Goal: Task Accomplishment & Management: Complete application form

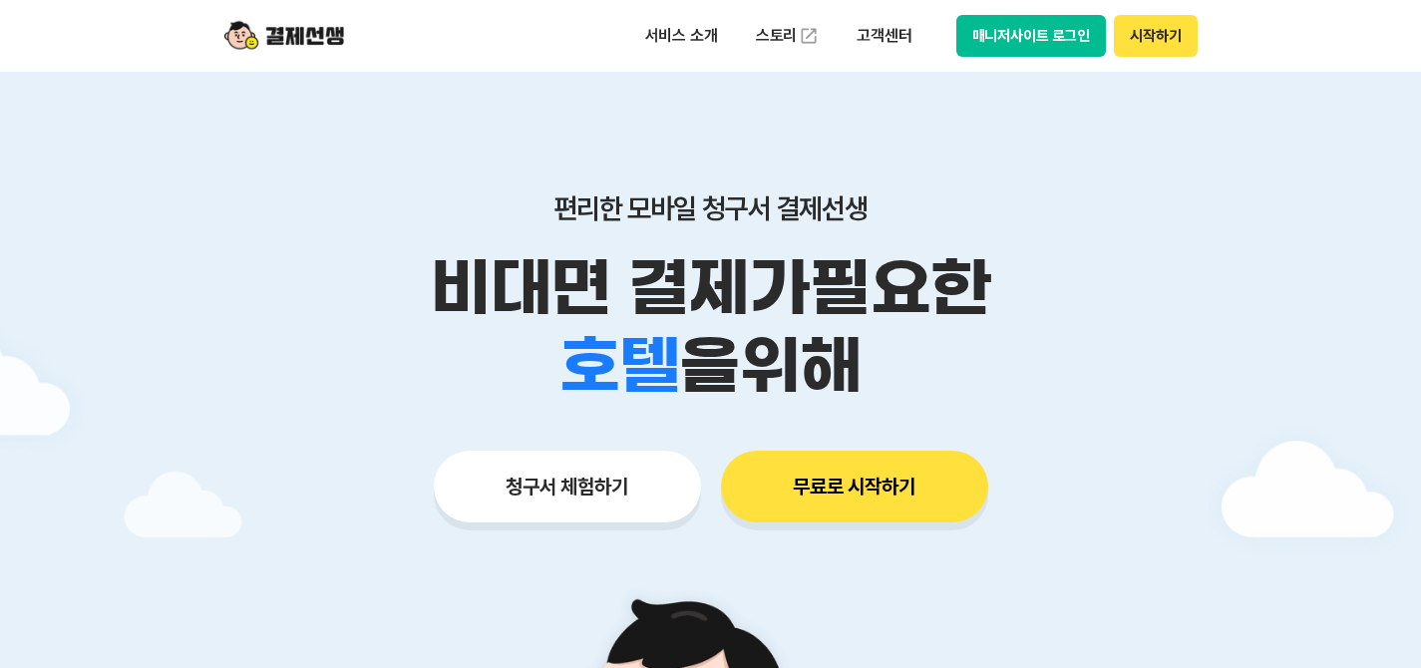
click at [549, 484] on button "청구서 체험하기" at bounding box center [567, 487] width 267 height 72
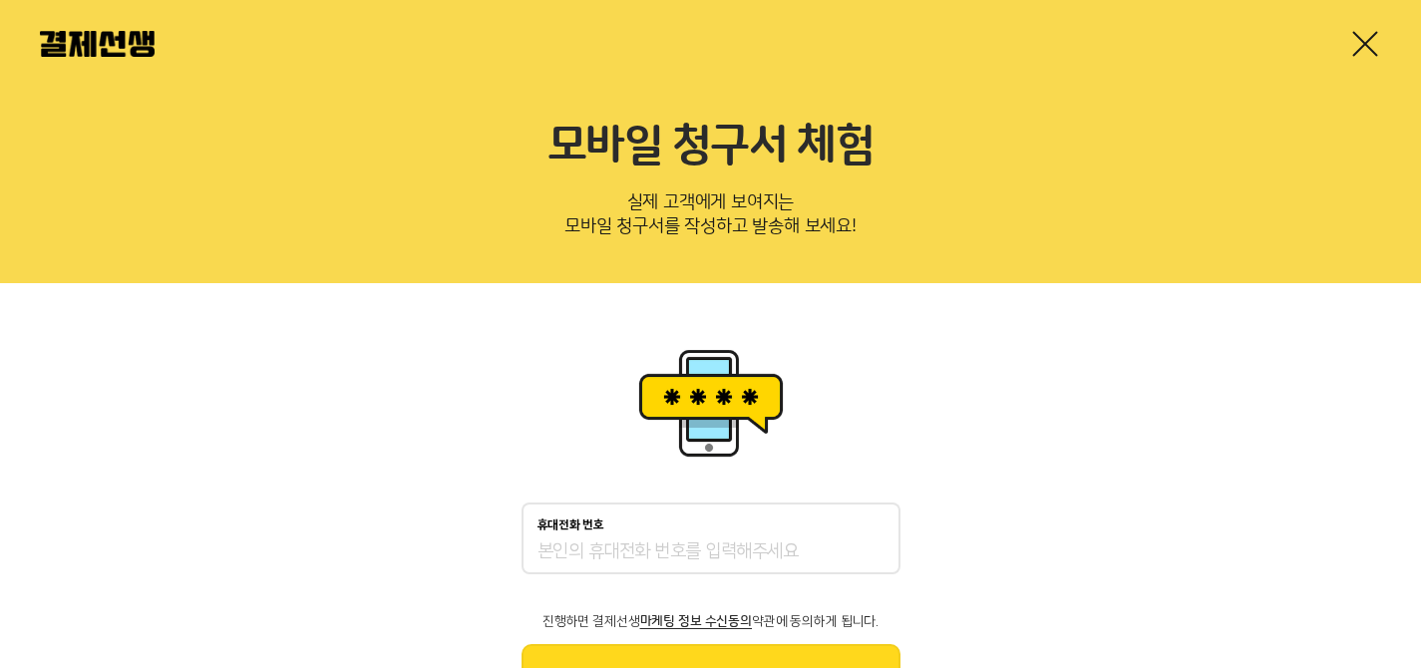
scroll to position [108, 0]
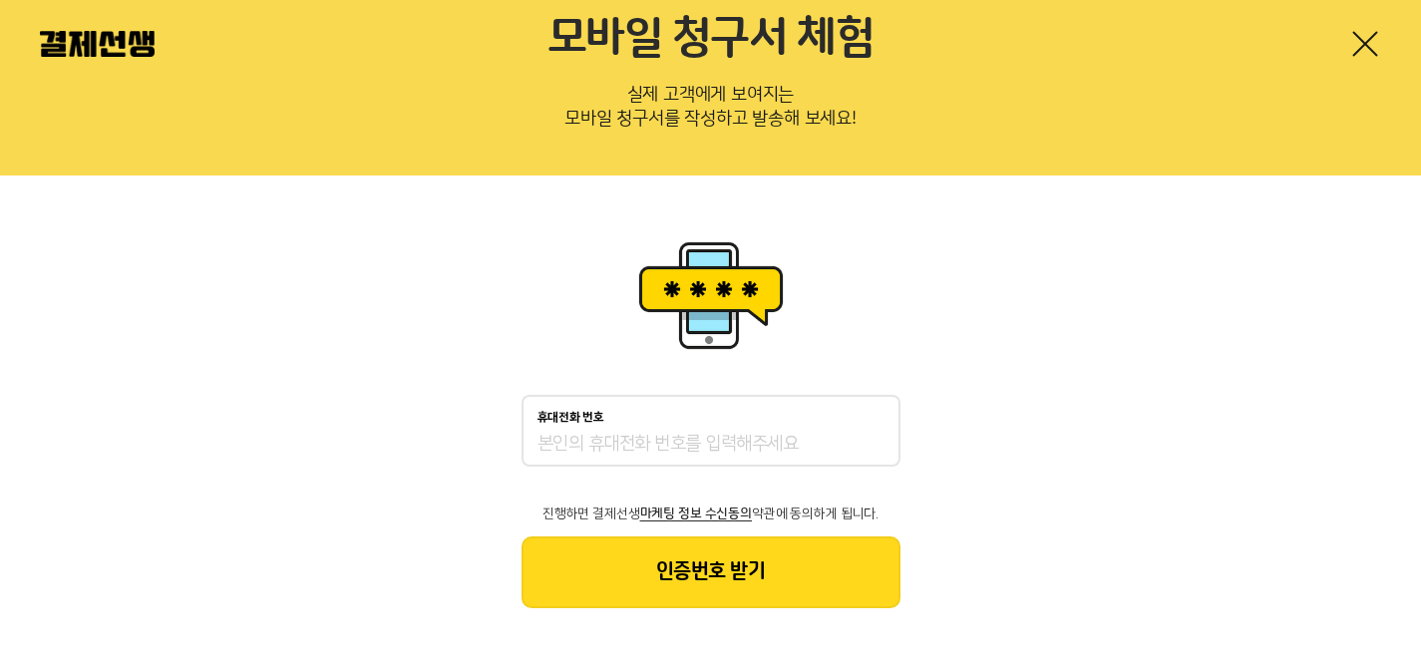
click at [577, 444] on input "휴대전화 번호" at bounding box center [710, 445] width 347 height 24
type input "01046505061"
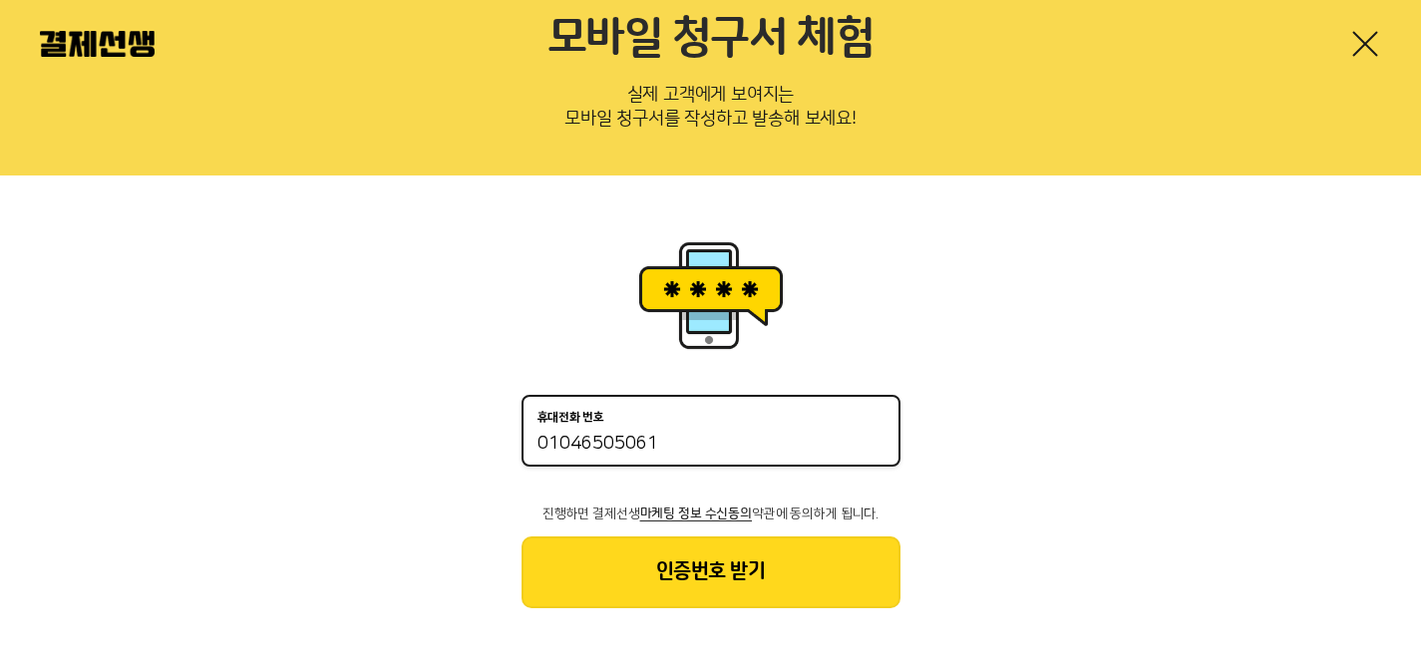
click at [657, 564] on button "인증번호 받기" at bounding box center [710, 572] width 379 height 72
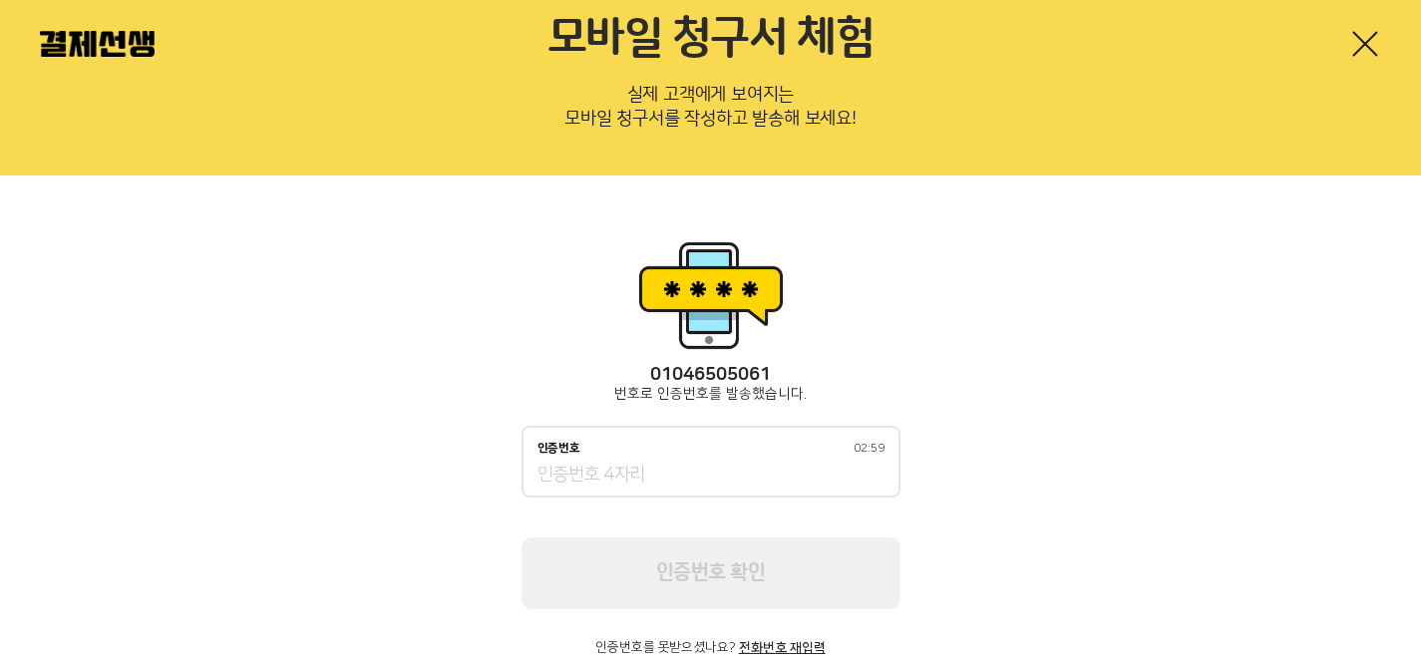
click at [651, 479] on input "인증번호 02:59" at bounding box center [710, 476] width 347 height 24
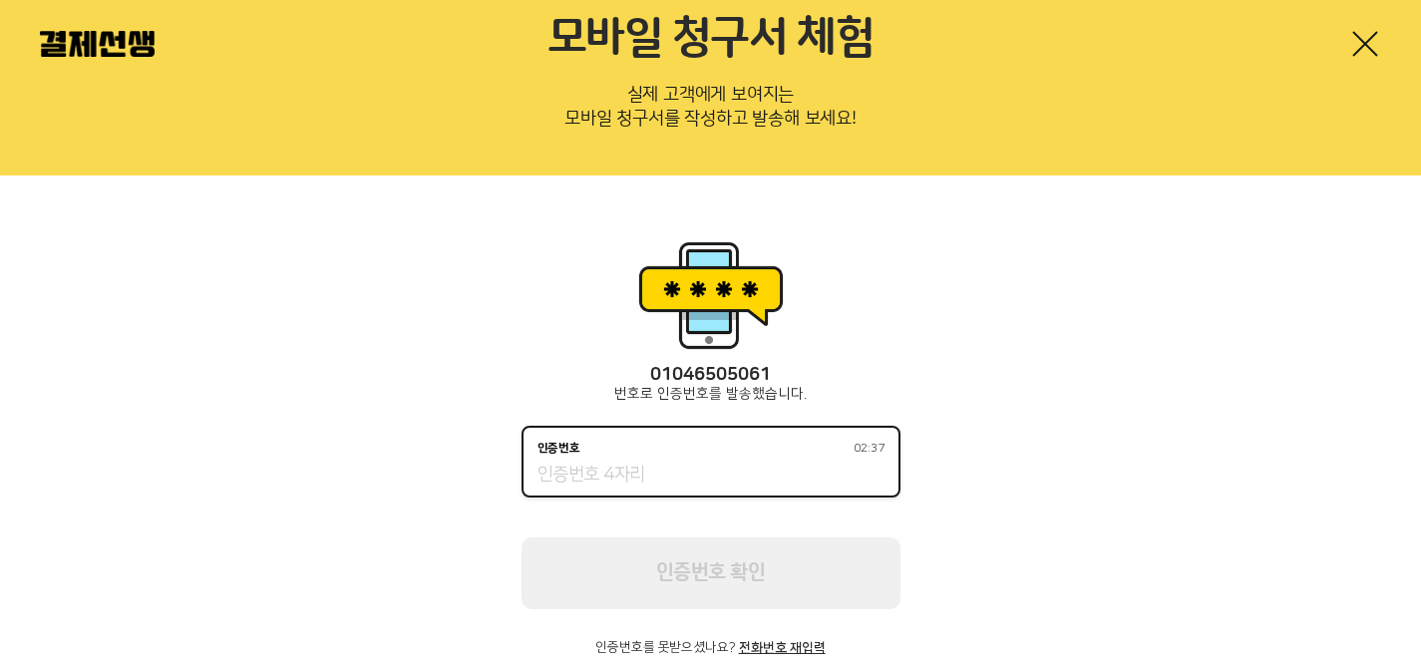
click at [810, 282] on div "01046505061 번호로 인증번호를 발송했습니다. 인증번호 02:37 인증번호 확인 인증번호를 못받으셨나요? 전화번호 재입력" at bounding box center [710, 445] width 379 height 420
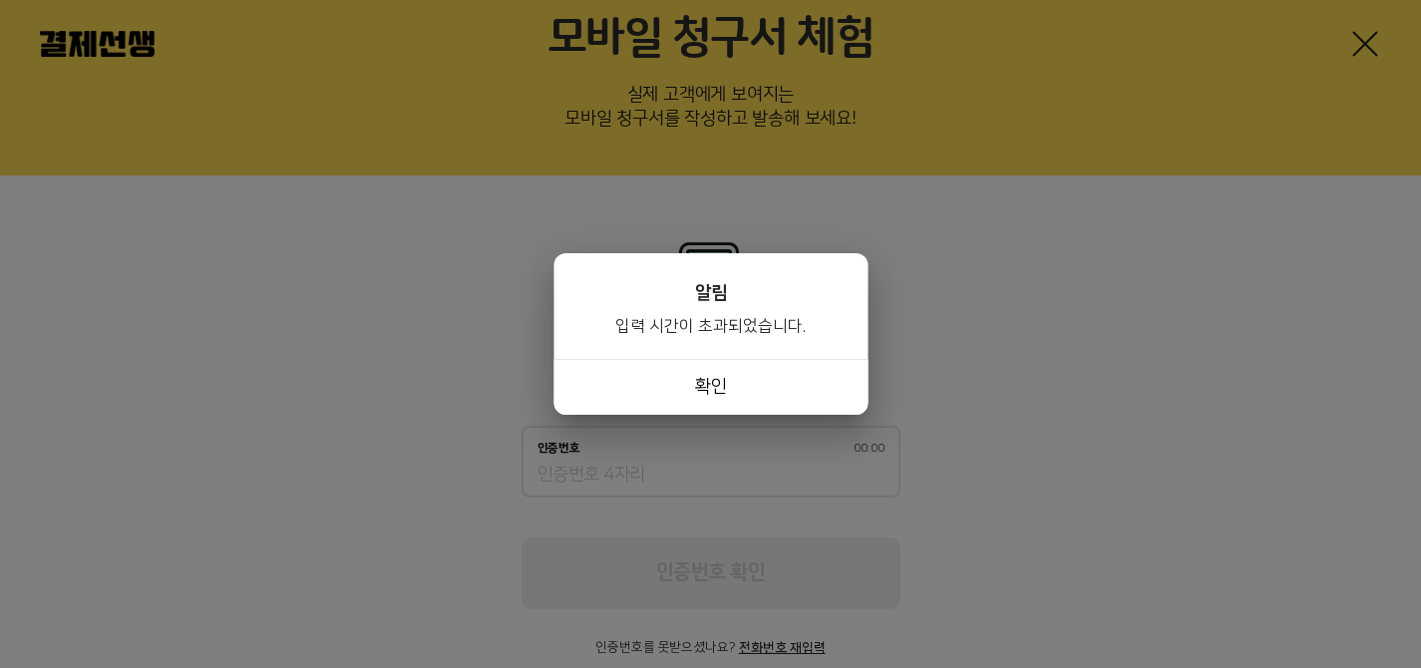
click at [726, 379] on button "확인" at bounding box center [710, 387] width 314 height 56
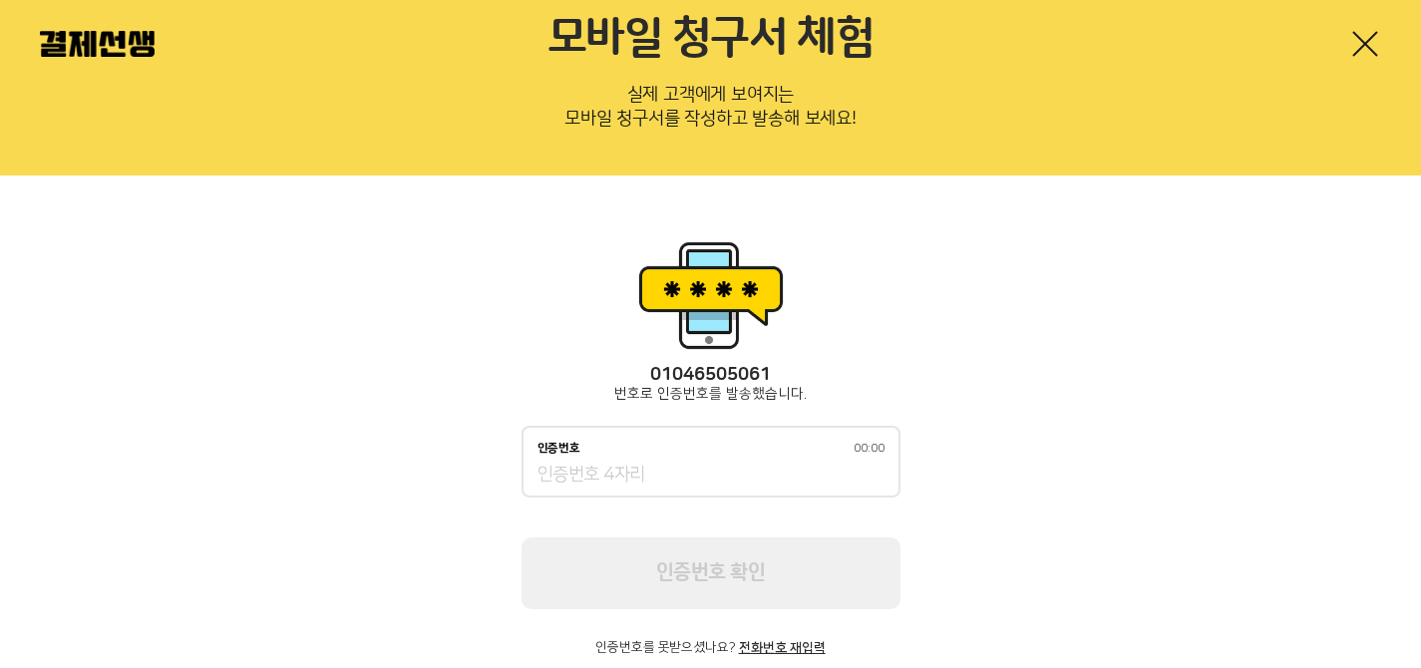
click at [603, 461] on div "인증번호 00:00" at bounding box center [710, 462] width 379 height 72
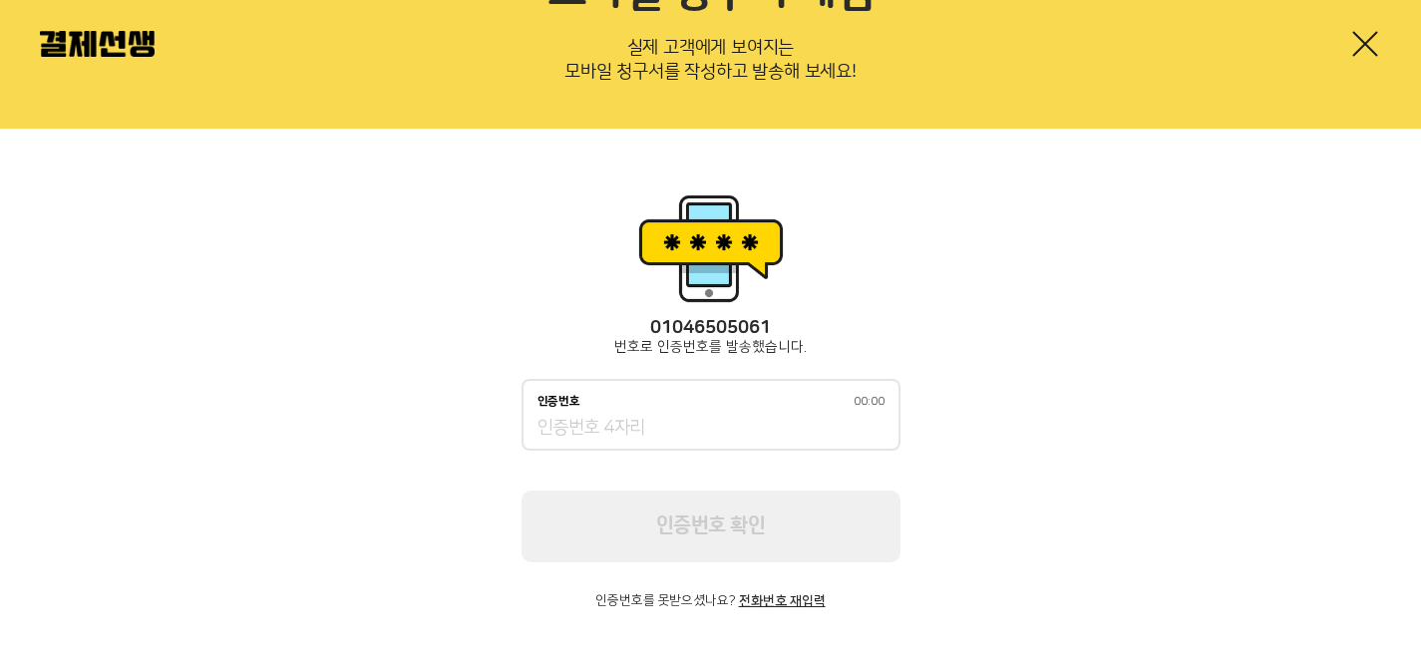
click at [781, 600] on button "전화번호 재입력" at bounding box center [782, 601] width 87 height 14
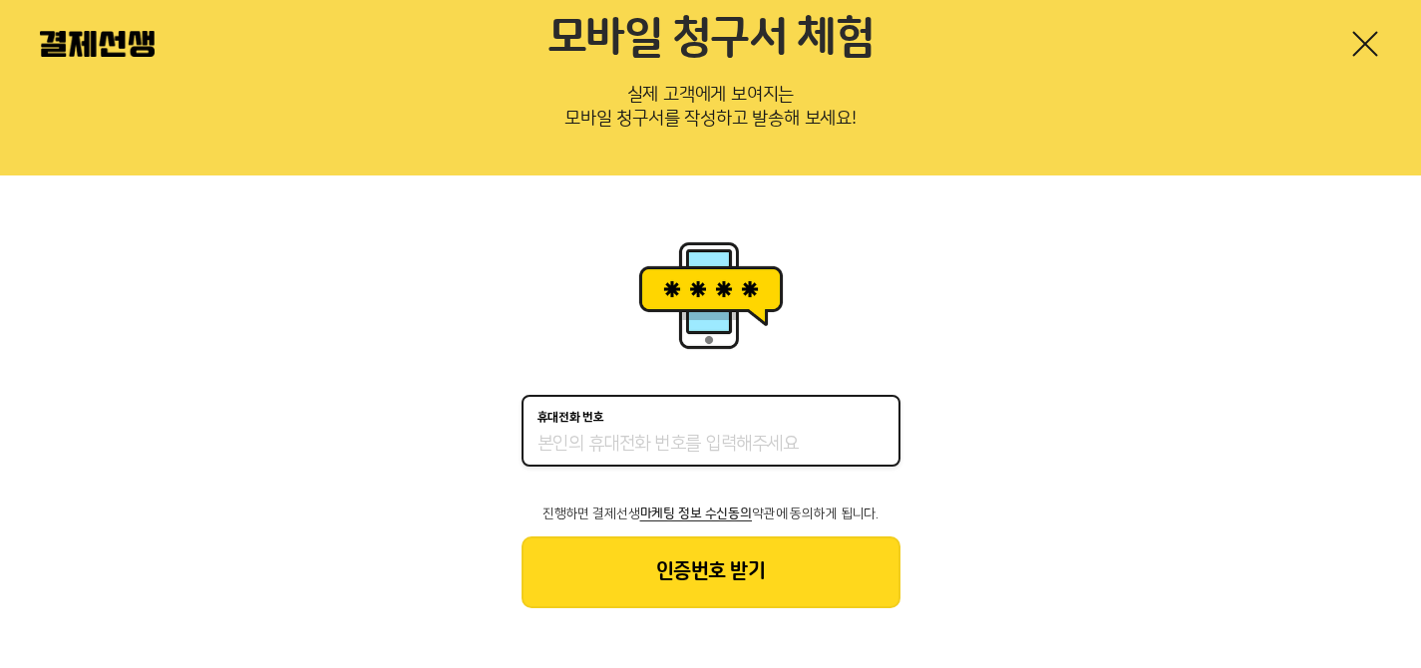
click at [761, 451] on input "휴대전화 번호" at bounding box center [710, 445] width 347 height 24
type input "01046505061"
click at [777, 552] on button "인증번호 받기" at bounding box center [710, 572] width 379 height 72
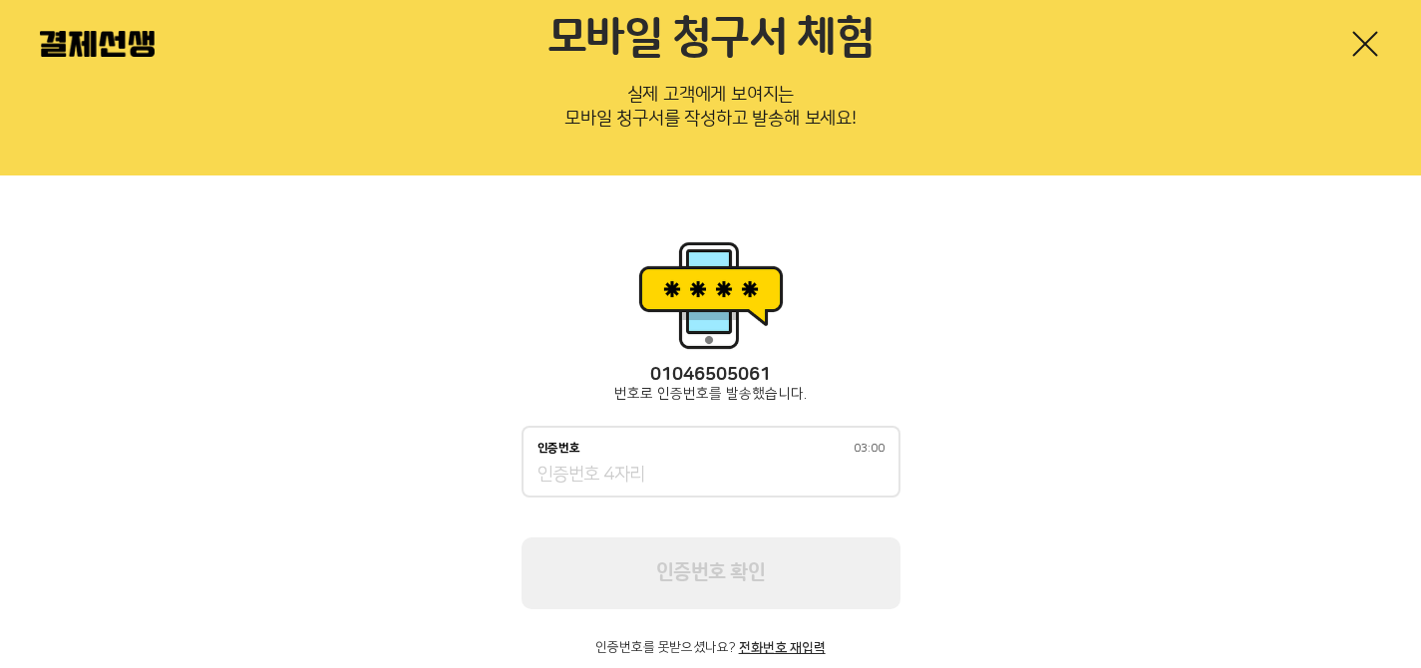
click at [752, 472] on input "인증번호 03:00" at bounding box center [710, 476] width 347 height 24
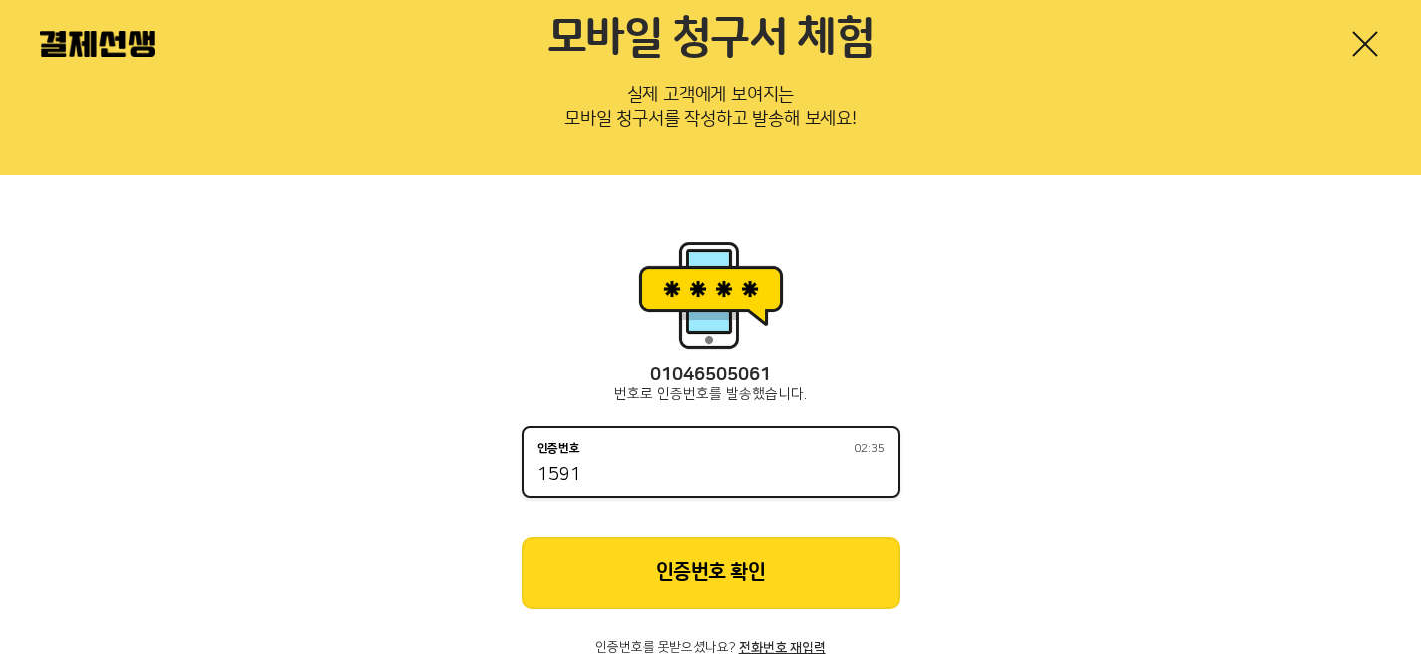
type input "1591"
click at [780, 553] on button "인증번호 확인" at bounding box center [710, 573] width 379 height 72
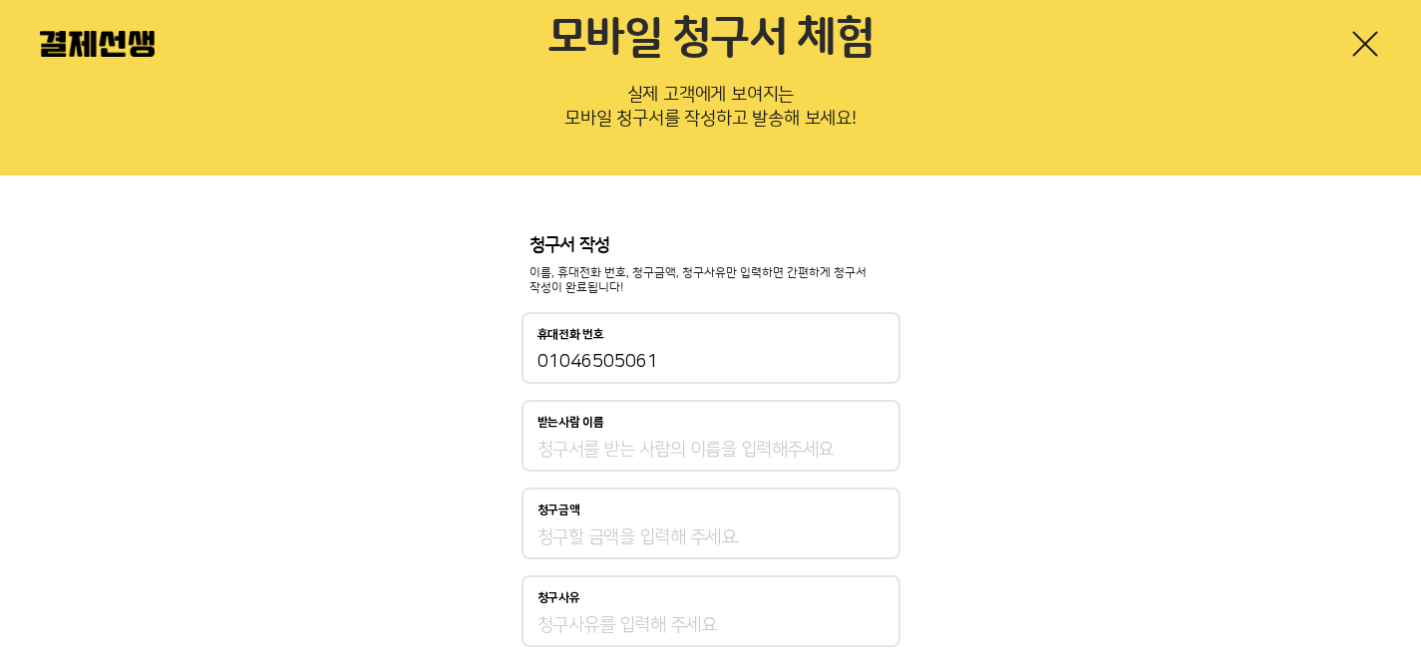
click at [732, 458] on input "받는사람 이름" at bounding box center [710, 450] width 347 height 24
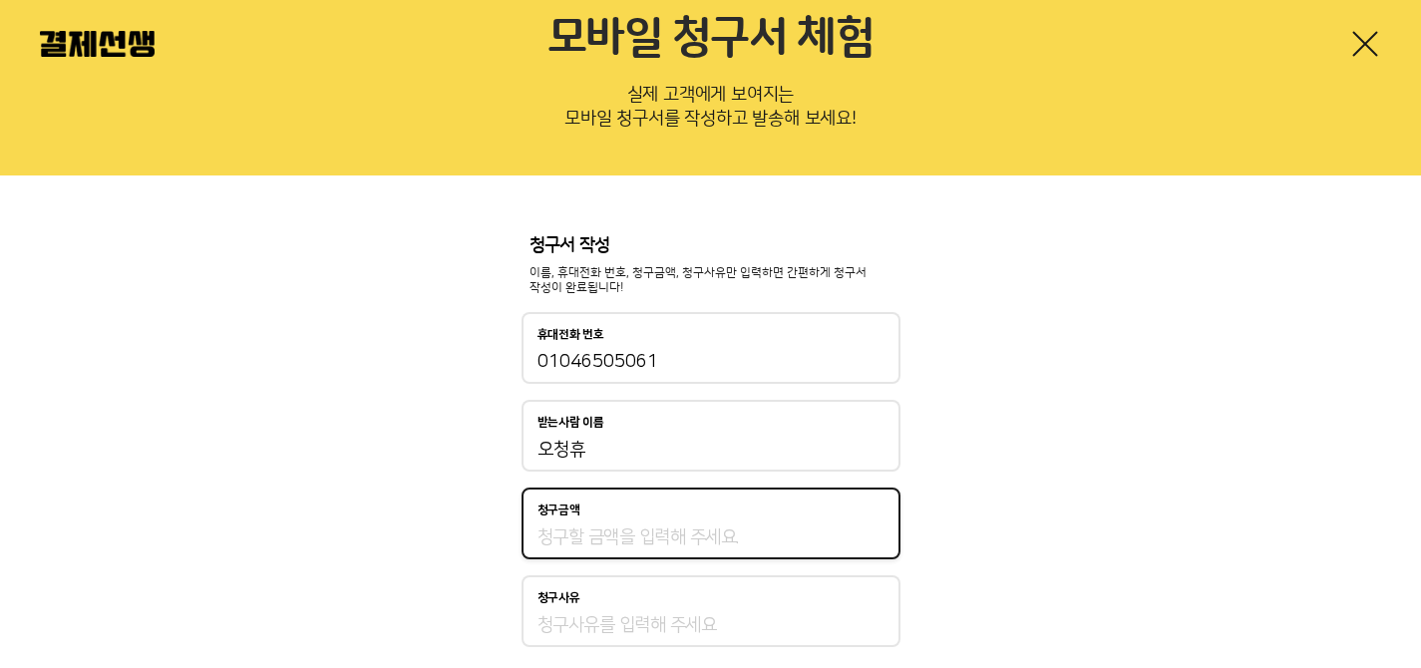
click at [659, 528] on input "청구금액" at bounding box center [710, 537] width 347 height 24
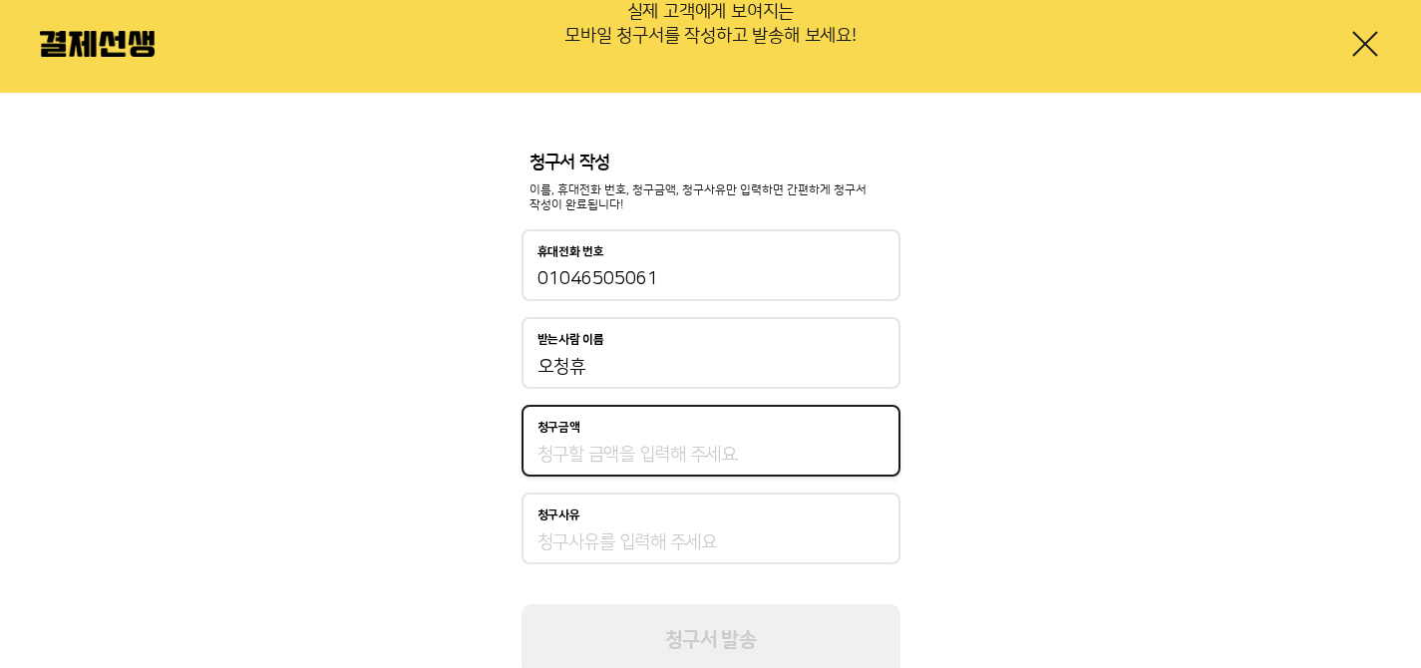
scroll to position [227, 0]
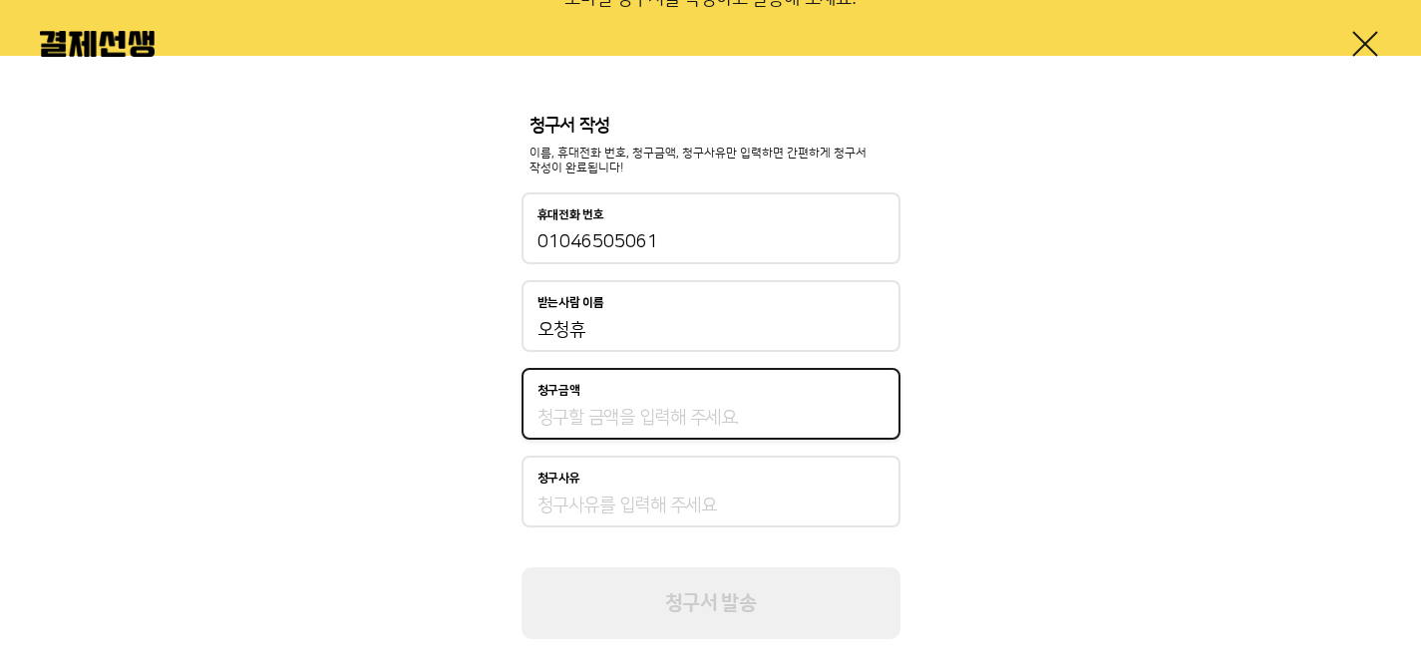
click at [647, 323] on input "오청휴" at bounding box center [710, 330] width 347 height 24
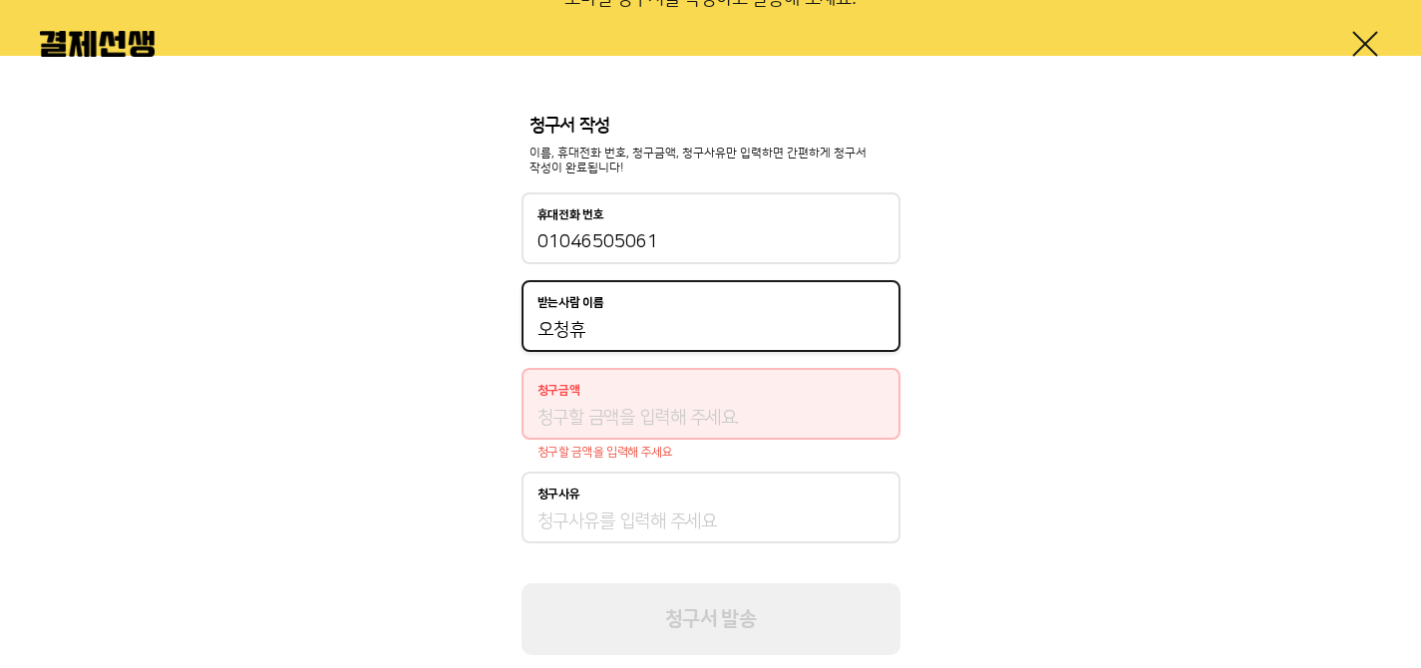
click at [647, 324] on input "오청휴" at bounding box center [710, 330] width 347 height 24
type input "석우"
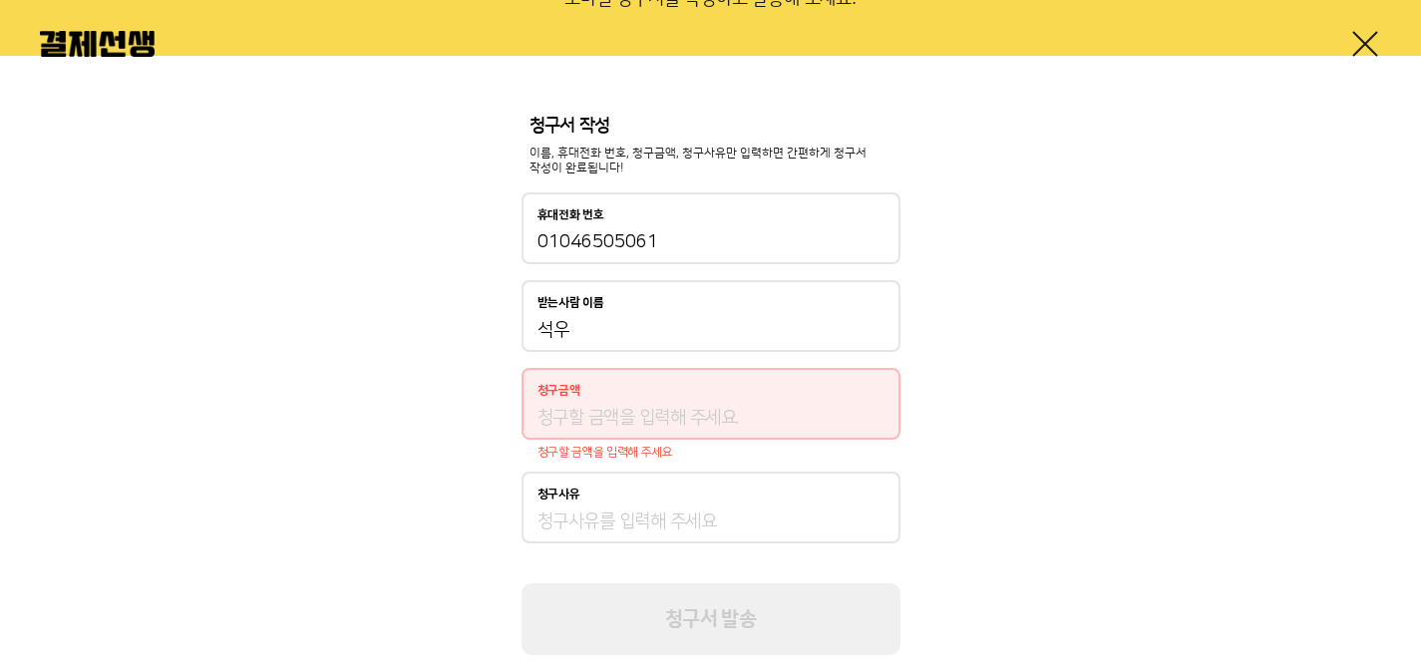
click at [638, 404] on div "청구금액" at bounding box center [710, 404] width 379 height 72
click at [625, 417] on input "청구금액" at bounding box center [710, 418] width 347 height 24
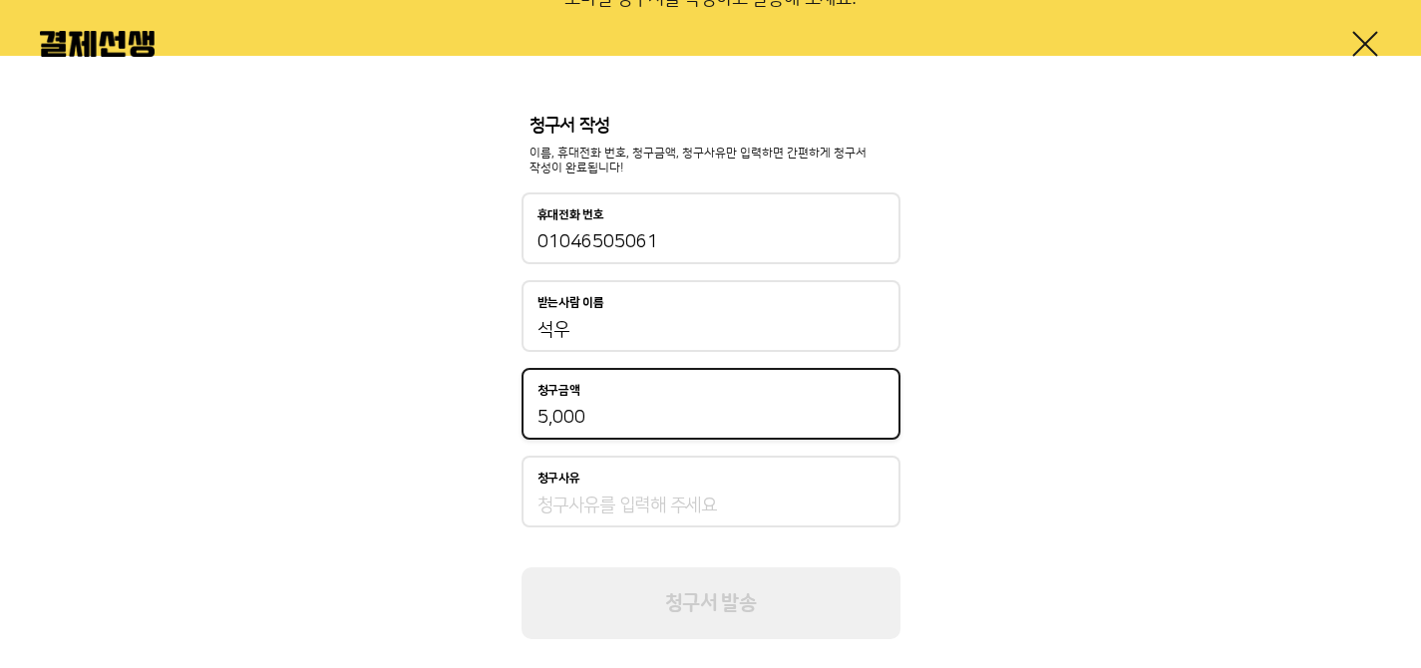
type input "5,000"
click at [799, 512] on input "청구사유" at bounding box center [710, 505] width 347 height 24
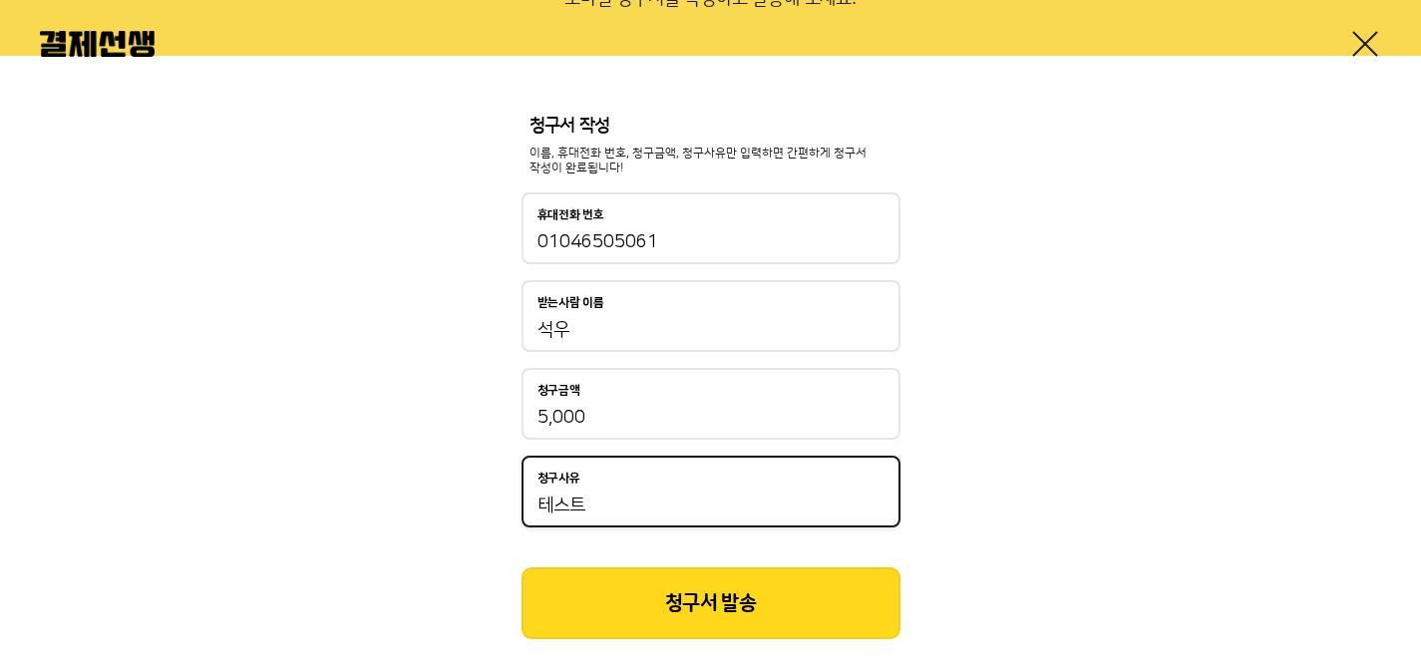
type input "테스트"
click at [700, 243] on input "01046505061" at bounding box center [710, 242] width 347 height 24
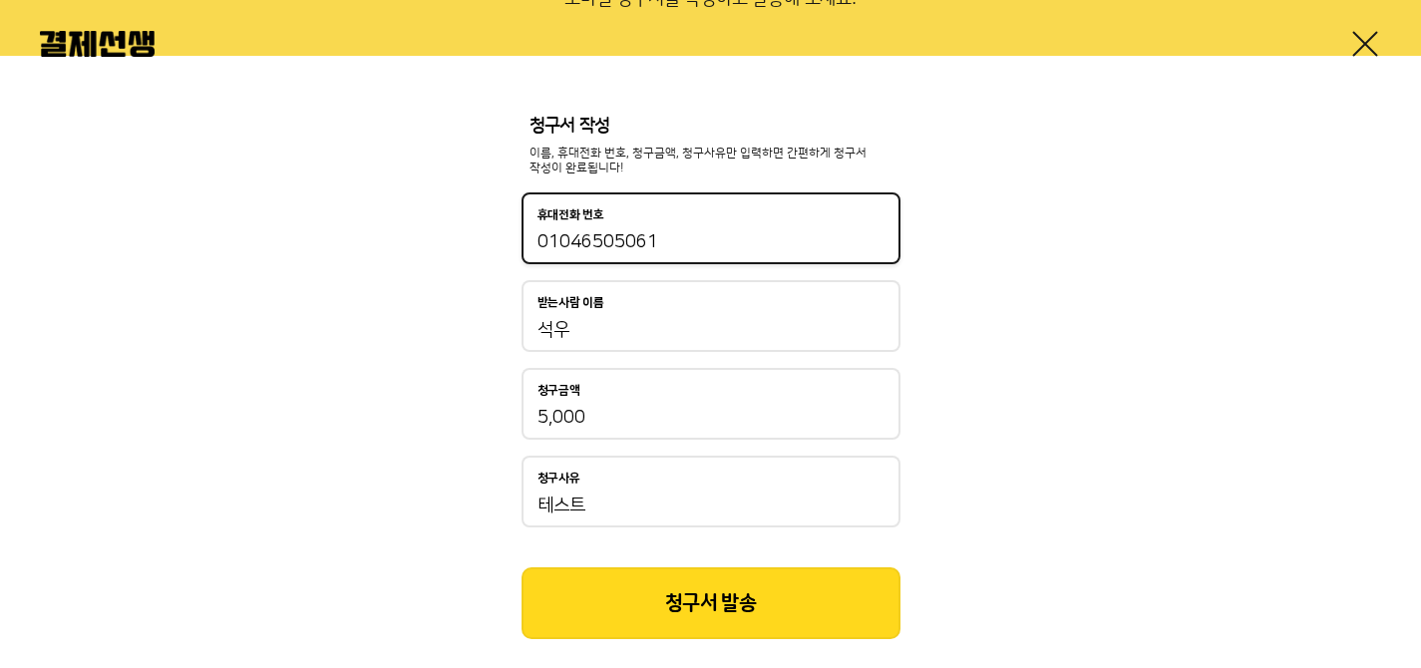
click at [700, 243] on input "01046505061" at bounding box center [710, 242] width 347 height 24
click at [709, 611] on button "청구서 발송" at bounding box center [710, 603] width 379 height 72
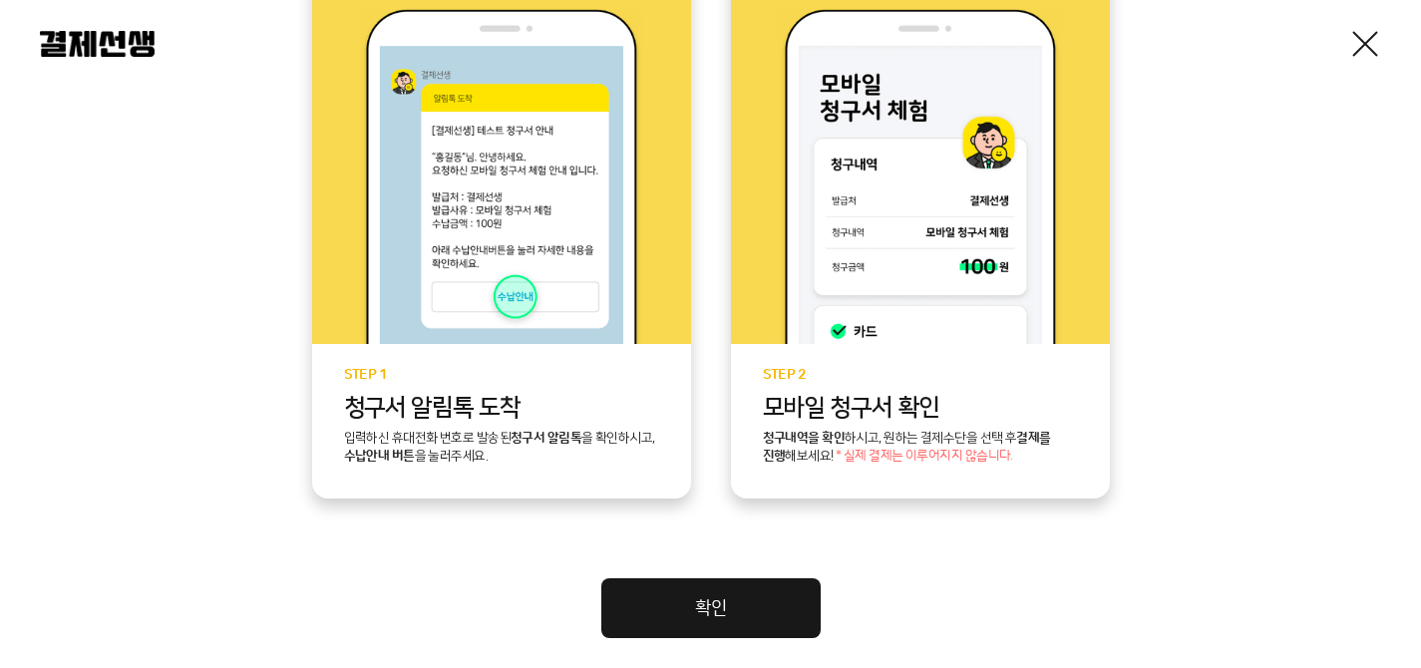
scroll to position [510, 0]
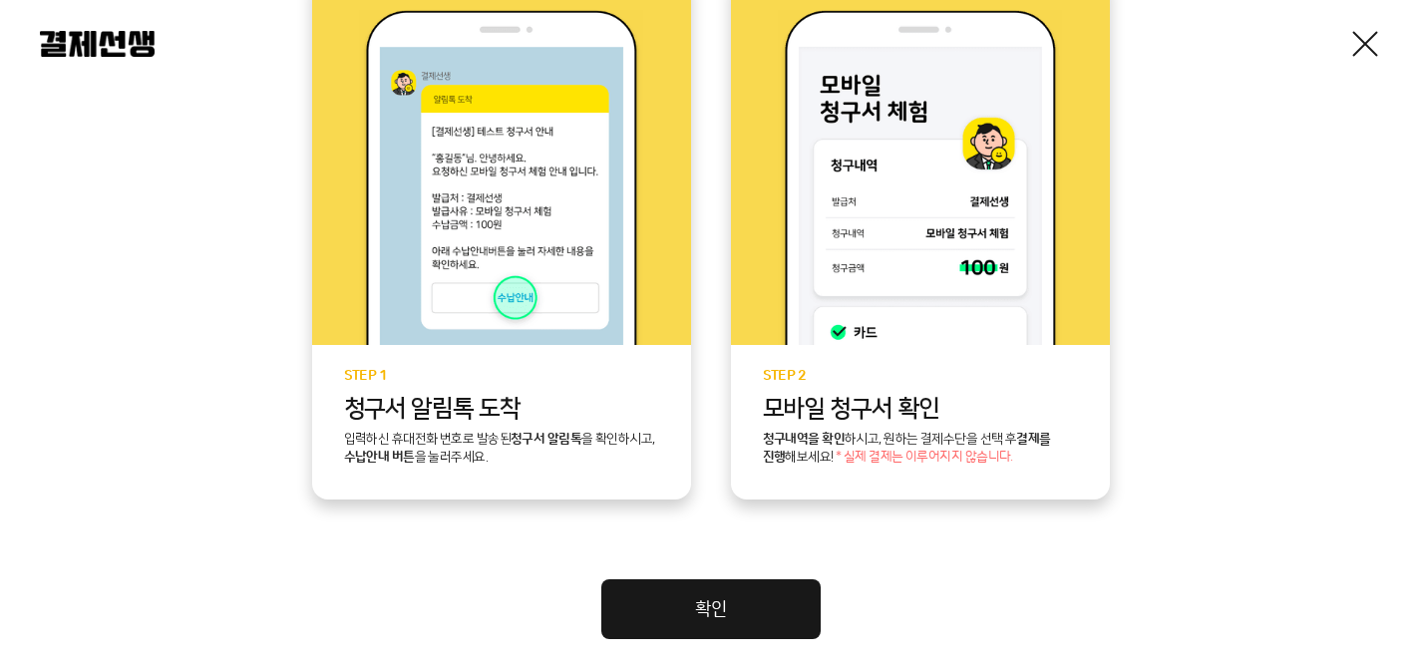
click at [701, 598] on link "확인" at bounding box center [710, 609] width 219 height 60
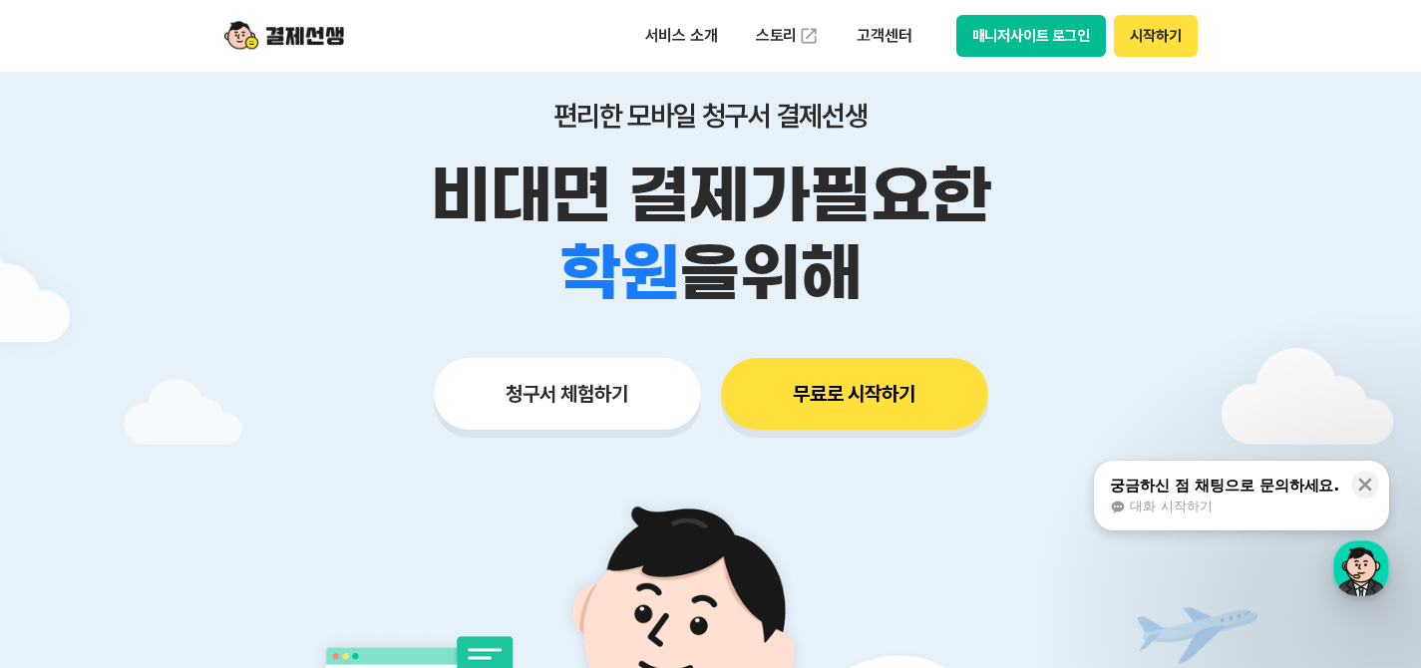
scroll to position [159, 0]
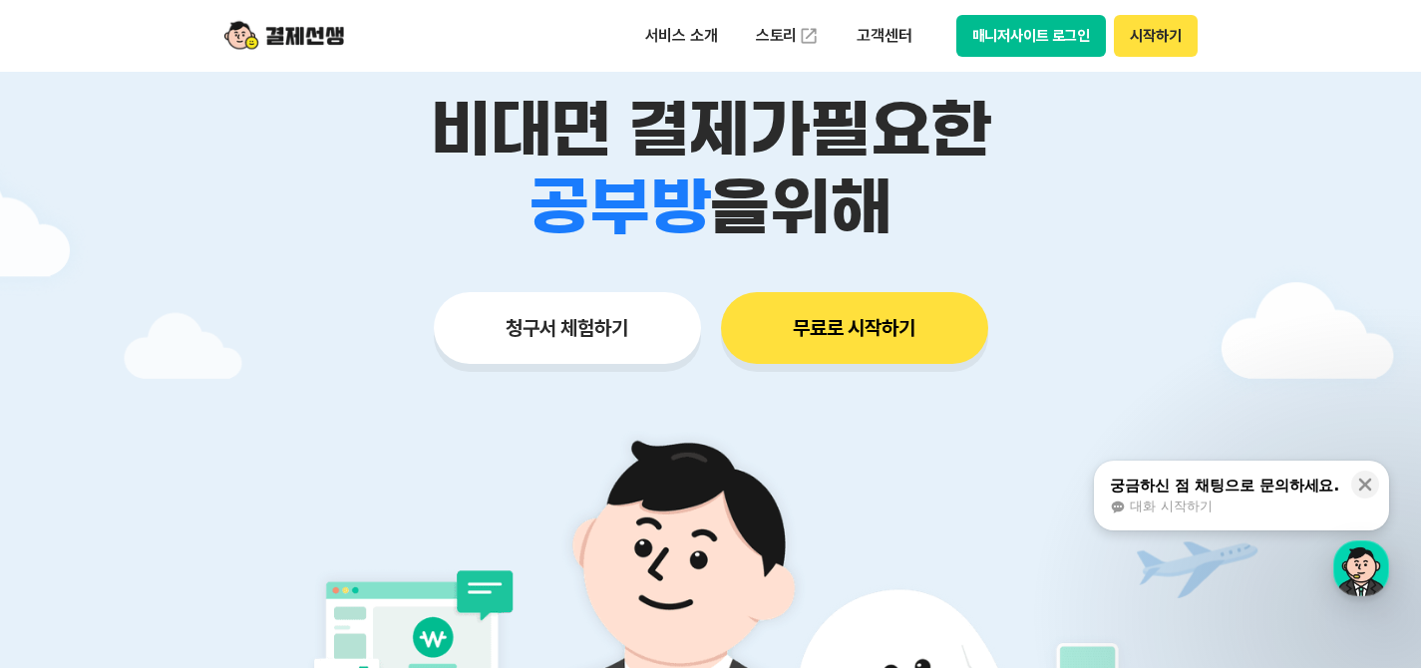
click at [820, 339] on button "무료로 시작하기" at bounding box center [854, 328] width 267 height 72
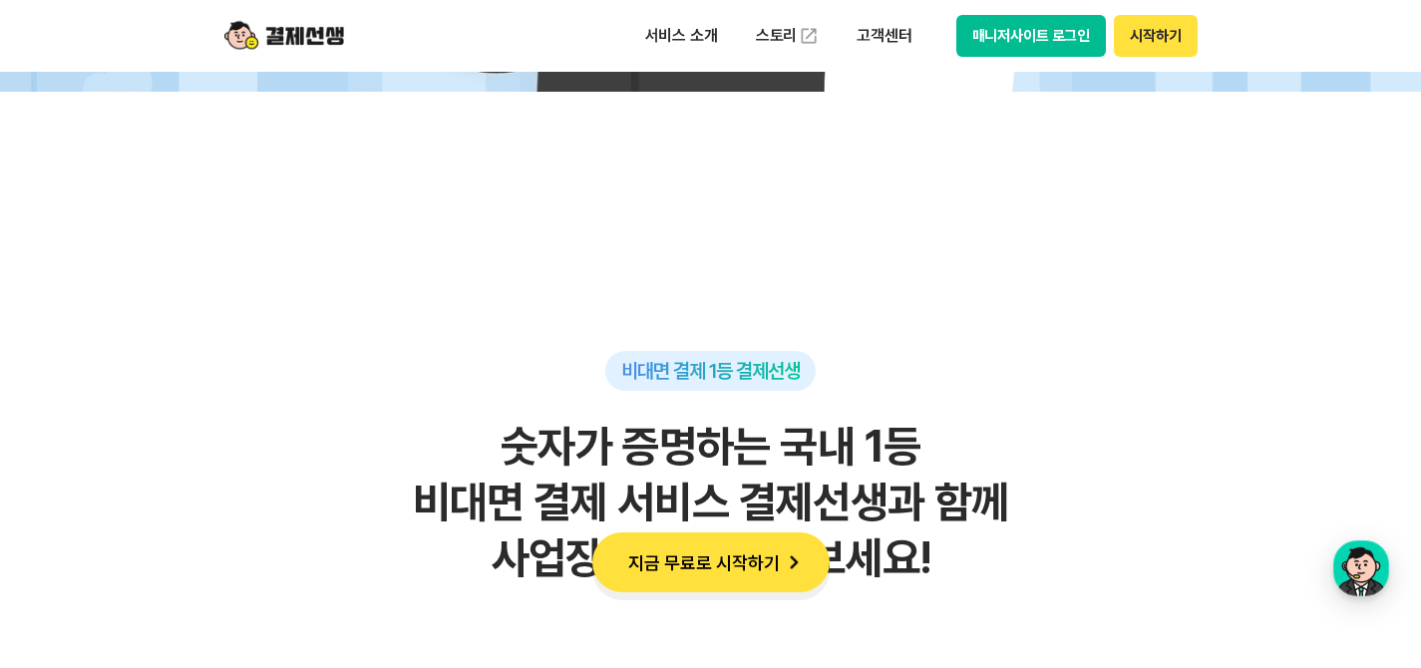
scroll to position [0, 0]
